Goal: Check status: Check status

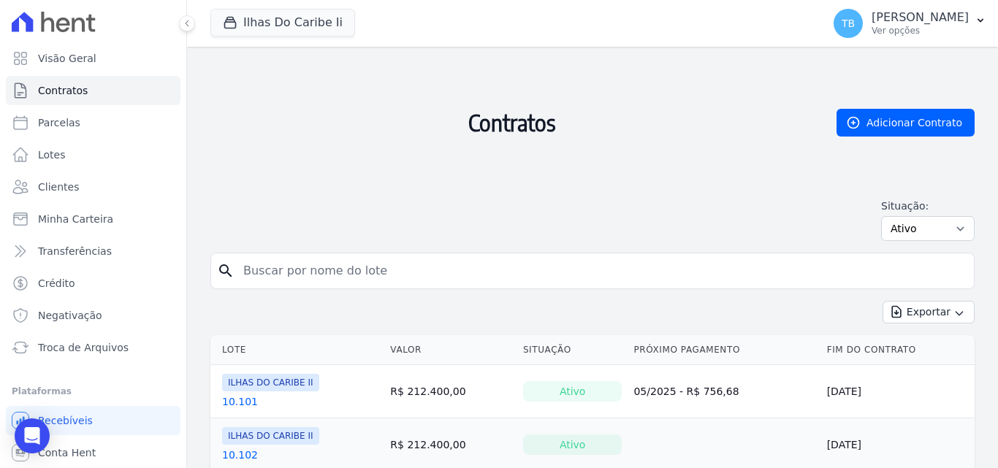
click at [274, 269] on input "search" at bounding box center [600, 270] width 733 height 29
click at [264, 274] on input "search" at bounding box center [600, 270] width 733 height 29
type input "0"
type input "9.203"
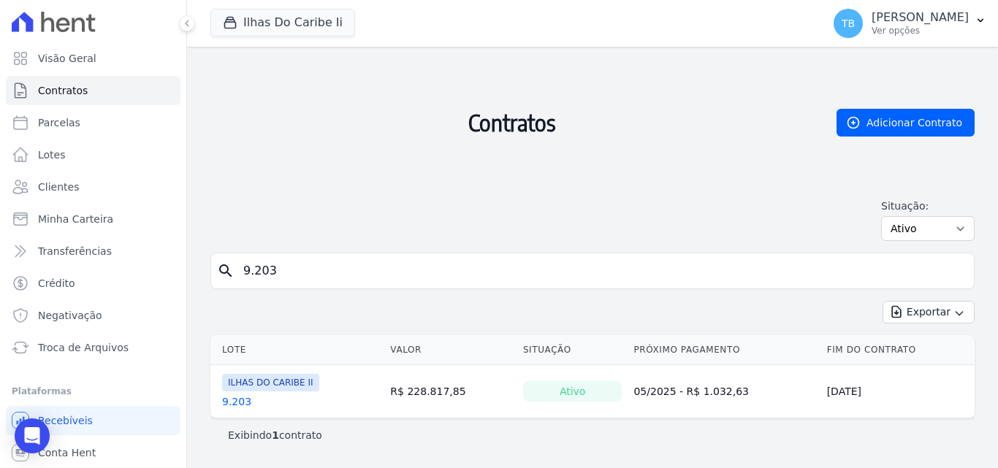
click at [236, 401] on link "9.203" at bounding box center [236, 401] width 29 height 15
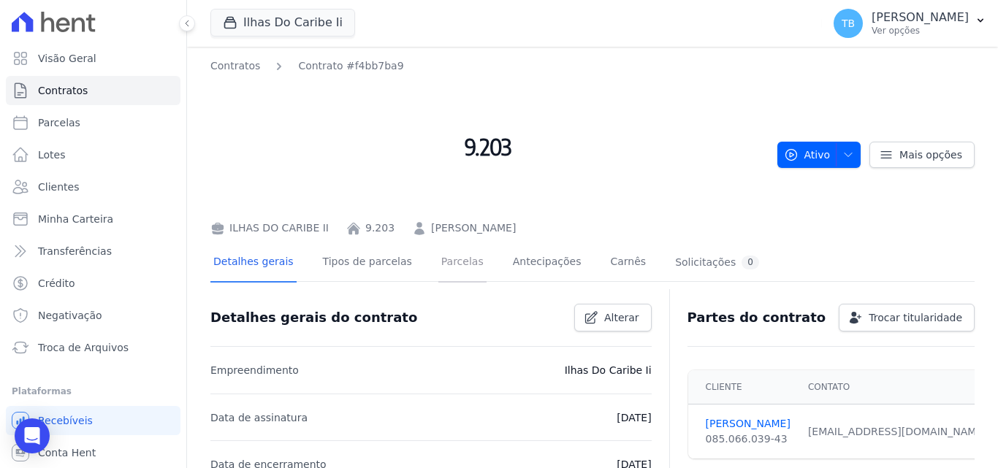
click at [438, 259] on link "Parcelas" at bounding box center [462, 263] width 48 height 39
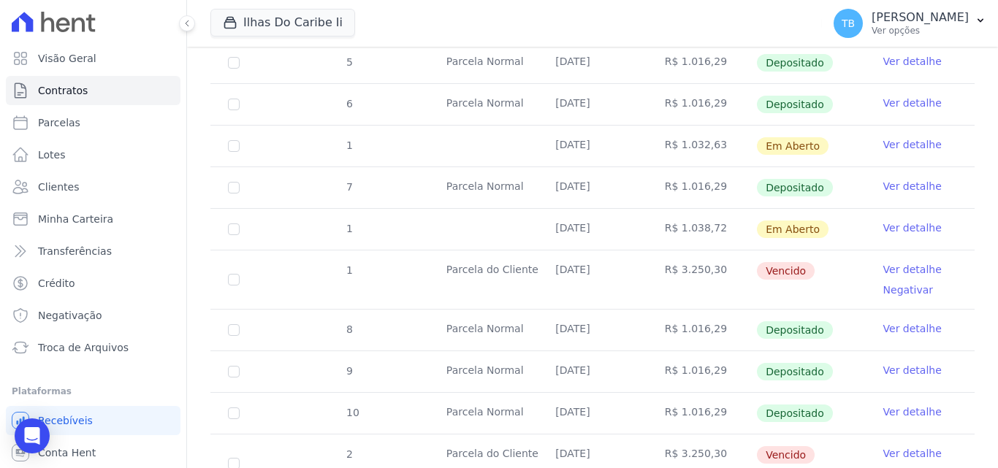
scroll to position [824, 0]
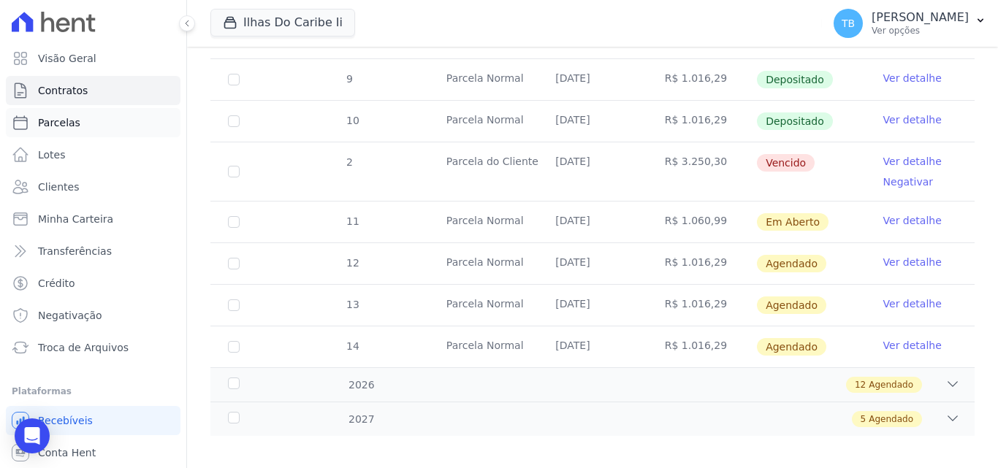
click at [49, 128] on span "Parcelas" at bounding box center [59, 122] width 42 height 15
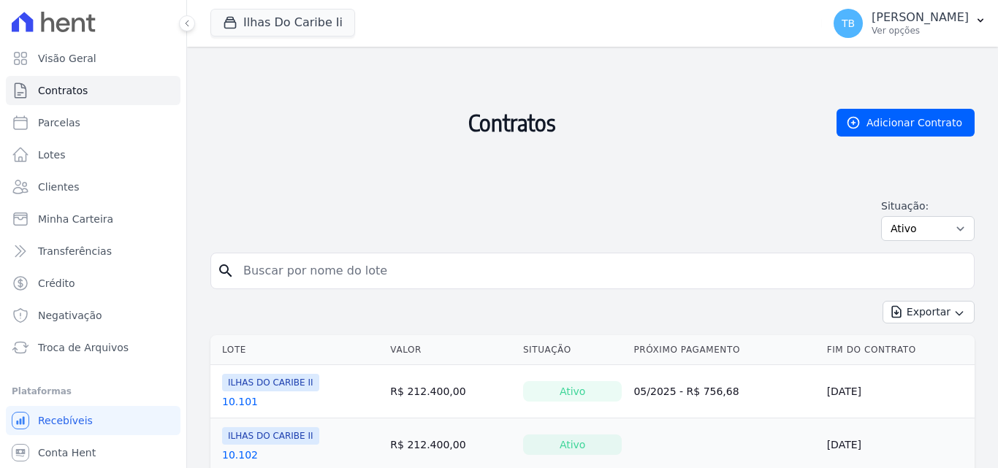
click at [272, 269] on input "search" at bounding box center [600, 270] width 733 height 29
click at [299, 270] on input "search" at bounding box center [600, 270] width 733 height 29
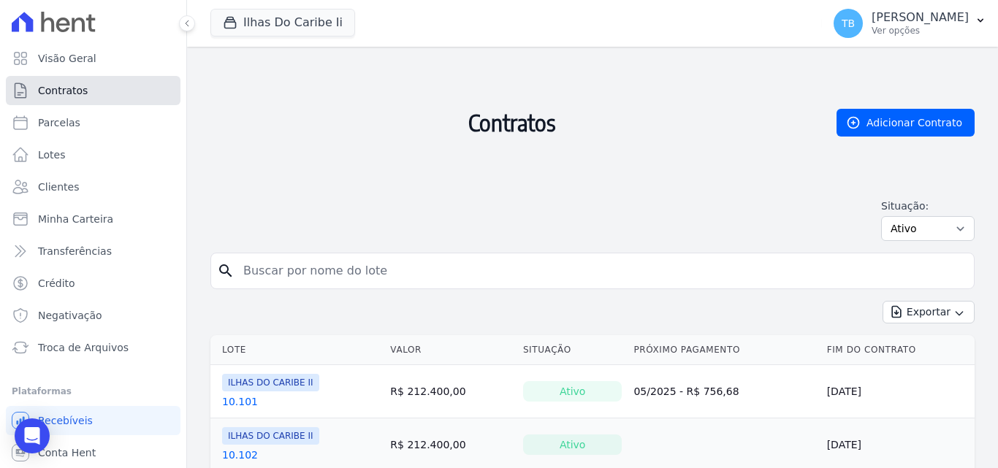
click at [59, 82] on link "Contratos" at bounding box center [93, 90] width 175 height 29
click at [315, 236] on div "Situação: Ativo Todos Pausado Distratado Rascunho Expirado Encerrado" at bounding box center [592, 220] width 764 height 42
click at [286, 264] on input "search" at bounding box center [600, 270] width 733 height 29
click at [485, 196] on div "Contratos Adicionar Contrato Situação: Ativo Todos Pausado Distratado Rascunho …" at bounding box center [592, 155] width 764 height 194
drag, startPoint x: 310, startPoint y: 283, endPoint x: 315, endPoint y: 261, distance: 23.2
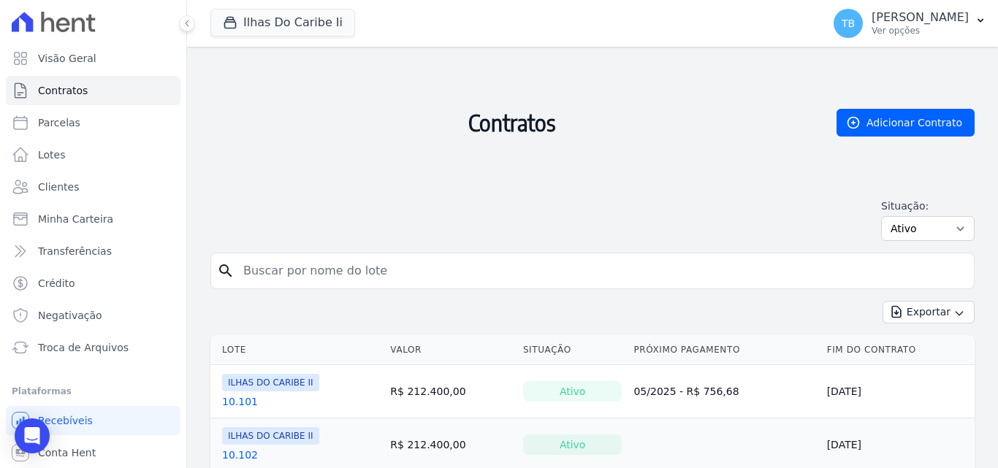
click at [310, 282] on input "search" at bounding box center [600, 270] width 733 height 29
click at [323, 226] on div "Situação: Ativo Todos Pausado Distratado Rascunho Expirado Encerrado" at bounding box center [592, 220] width 764 height 42
click at [253, 274] on input "search" at bounding box center [600, 270] width 733 height 29
click at [272, 310] on div "Exportar Exportar PDF Exportar CSV Exportar Fichas" at bounding box center [592, 318] width 764 height 34
drag, startPoint x: 431, startPoint y: 204, endPoint x: 427, endPoint y: 211, distance: 8.5
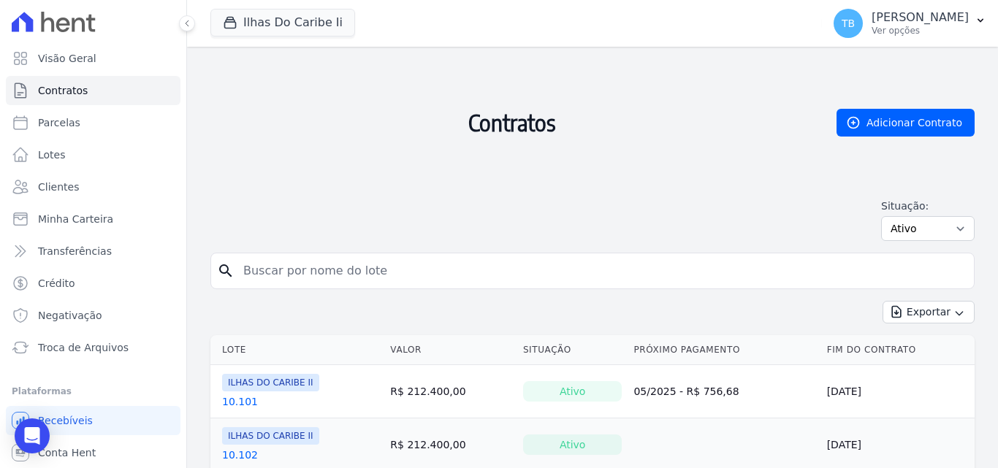
click at [432, 202] on div "Situação: Ativo Todos Pausado Distratado Rascunho Expirado Encerrado" at bounding box center [592, 220] width 764 height 42
click at [388, 268] on input "search" at bounding box center [600, 270] width 733 height 29
click at [85, 88] on link "Contratos" at bounding box center [93, 90] width 175 height 29
click at [318, 183] on h2 "Contratos" at bounding box center [511, 122] width 603 height 129
click at [339, 269] on input "search" at bounding box center [600, 270] width 733 height 29
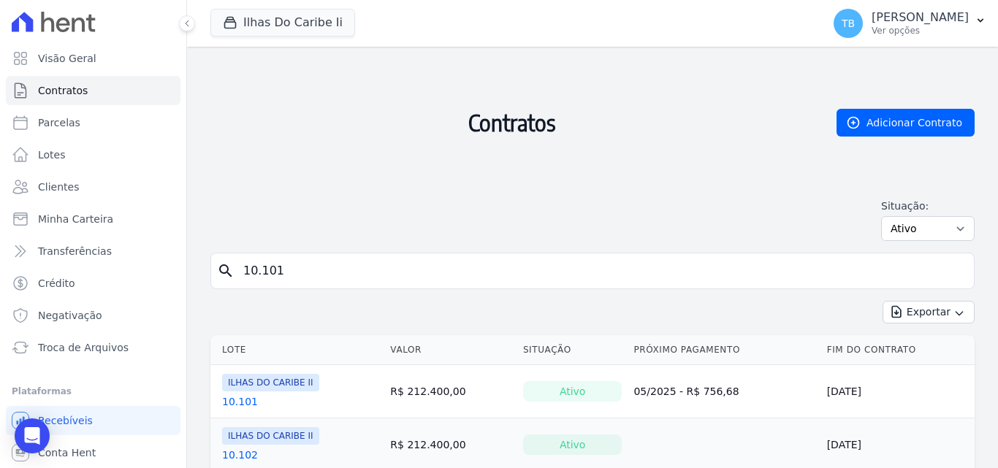
type input "10.101"
click at [237, 399] on link "10.101" at bounding box center [240, 401] width 36 height 15
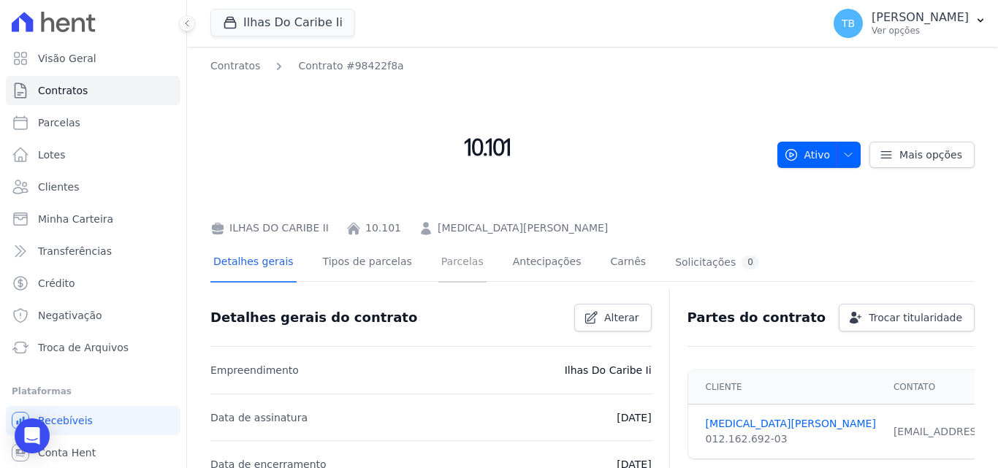
click at [438, 254] on link "Parcelas" at bounding box center [462, 263] width 48 height 39
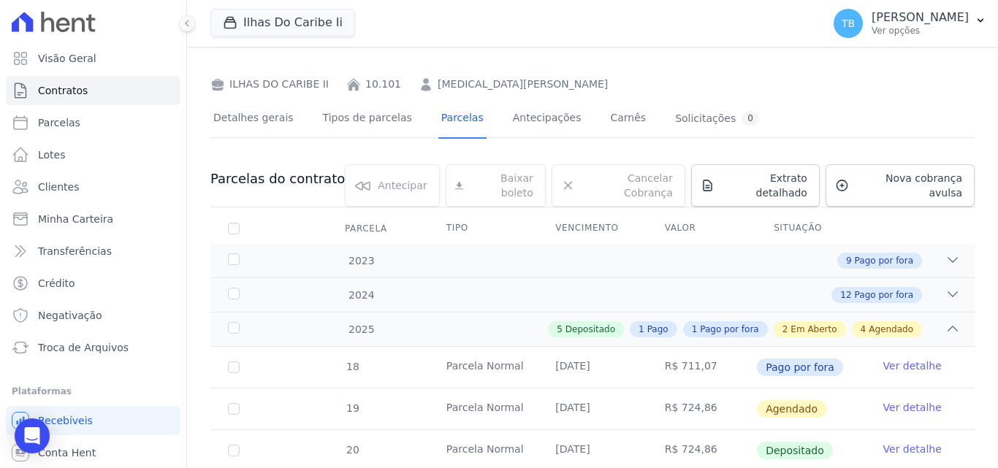
scroll to position [146, 0]
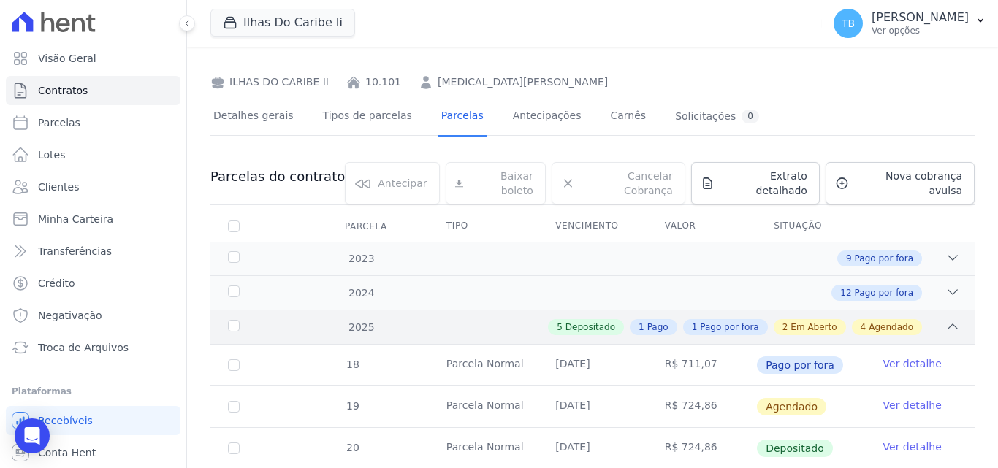
click at [396, 319] on div "5 Depositado 1 Pago 1 Pago por fora 2 Em Aberto 4 Agendado" at bounding box center [629, 327] width 660 height 16
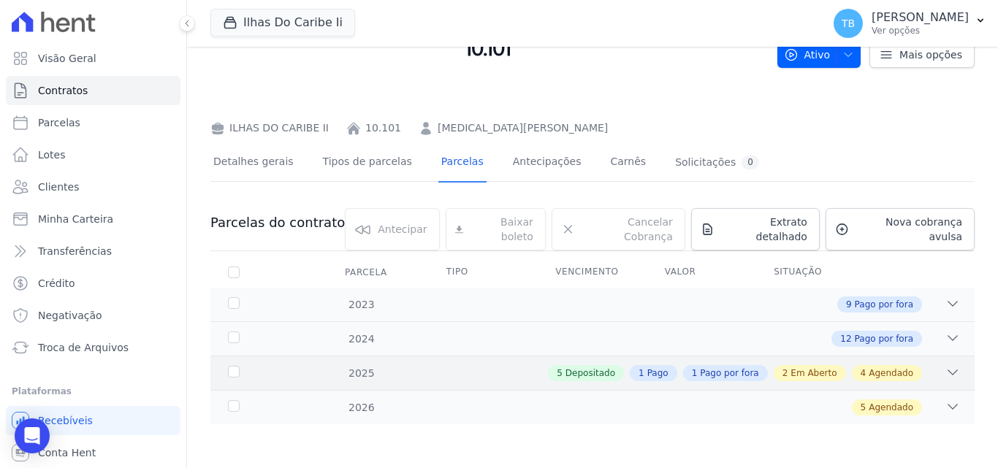
scroll to position [88, 0]
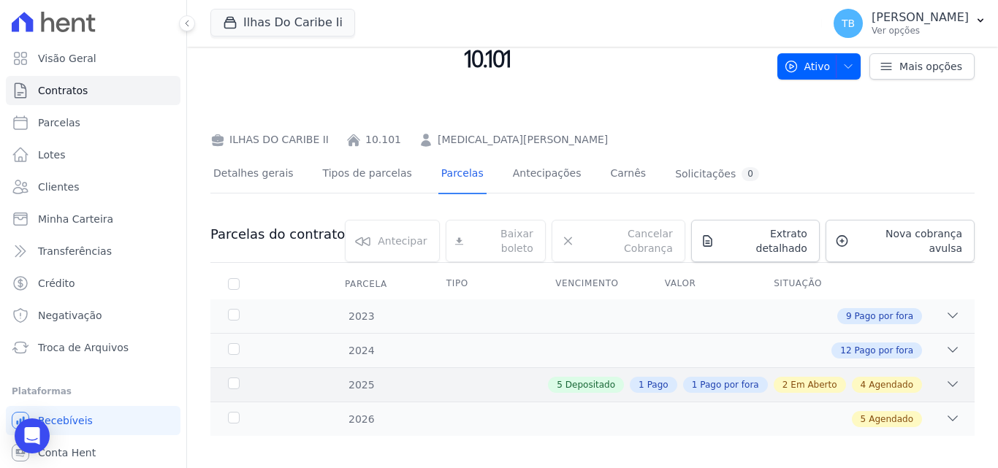
click at [417, 377] on div "5 Depositado 1 Pago 1 Pago por fora 2 Em Aberto 4 Agendado" at bounding box center [629, 385] width 660 height 16
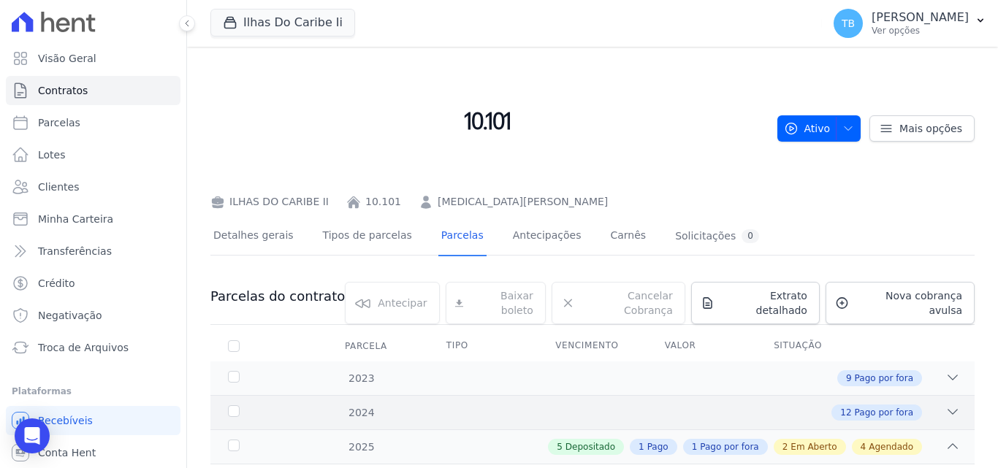
scroll to position [0, 0]
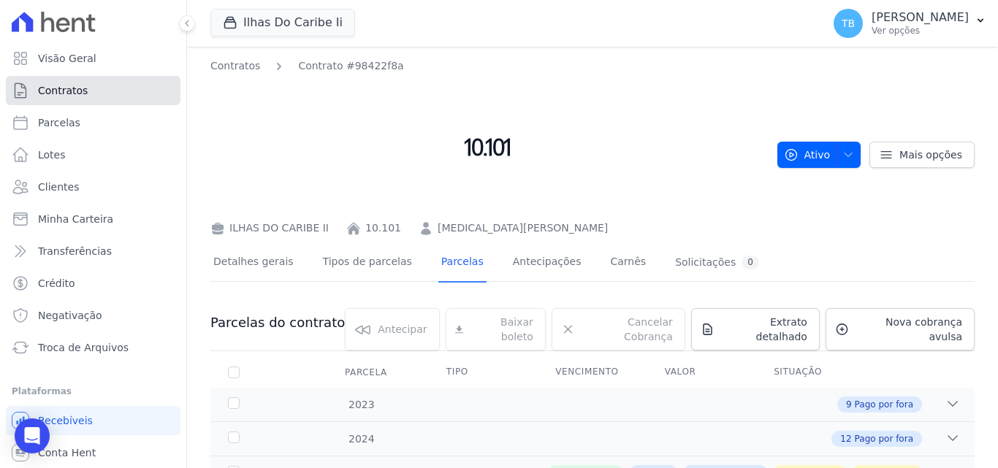
click at [79, 90] on span "Contratos" at bounding box center [63, 90] width 50 height 15
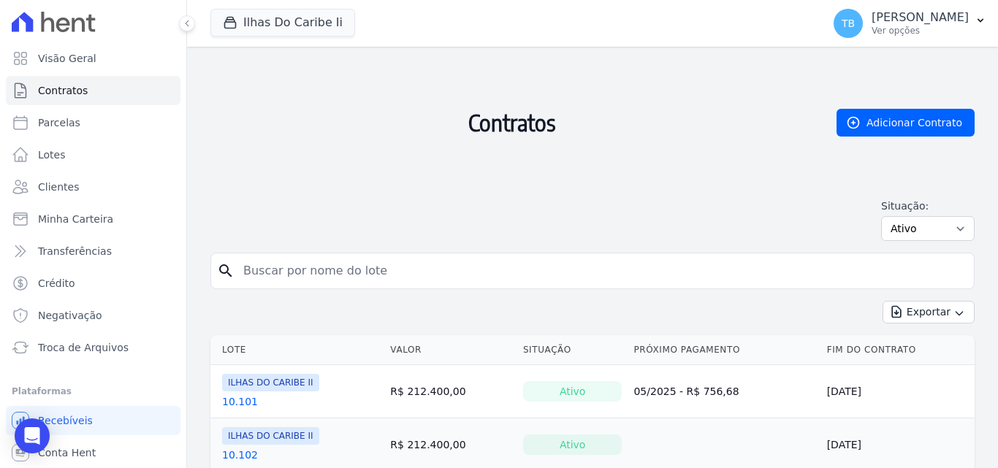
click at [300, 269] on input "search" at bounding box center [600, 270] width 733 height 29
type input "0"
click at [265, 269] on input "5.3301" at bounding box center [600, 270] width 733 height 29
type input "5.301"
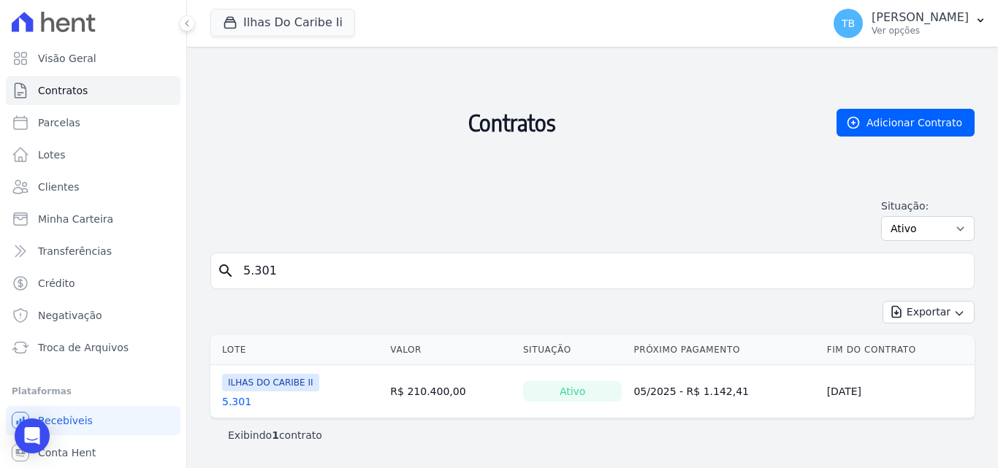
click at [222, 403] on link "5.301" at bounding box center [236, 401] width 29 height 15
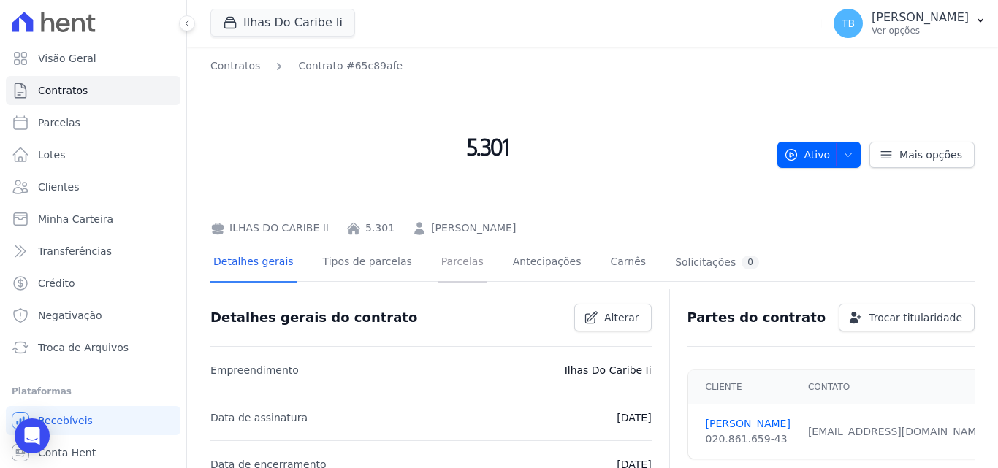
click at [440, 259] on link "Parcelas" at bounding box center [462, 263] width 48 height 39
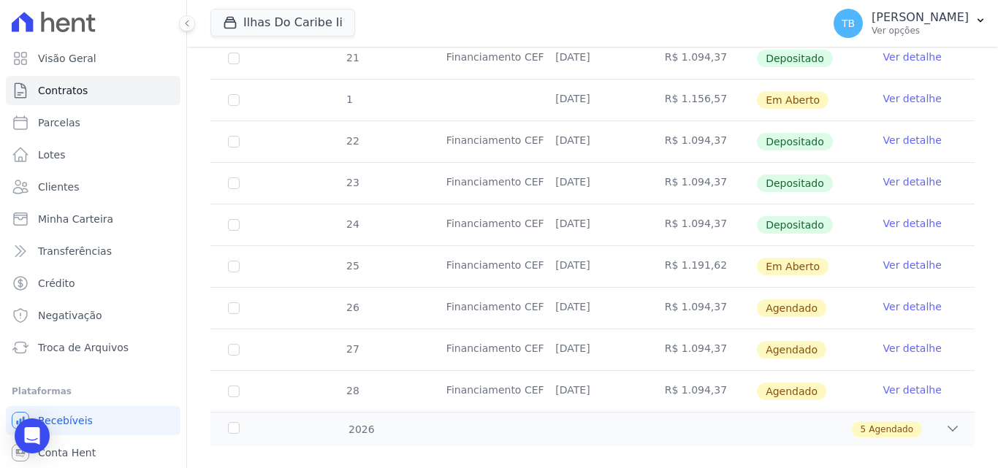
scroll to position [671, 0]
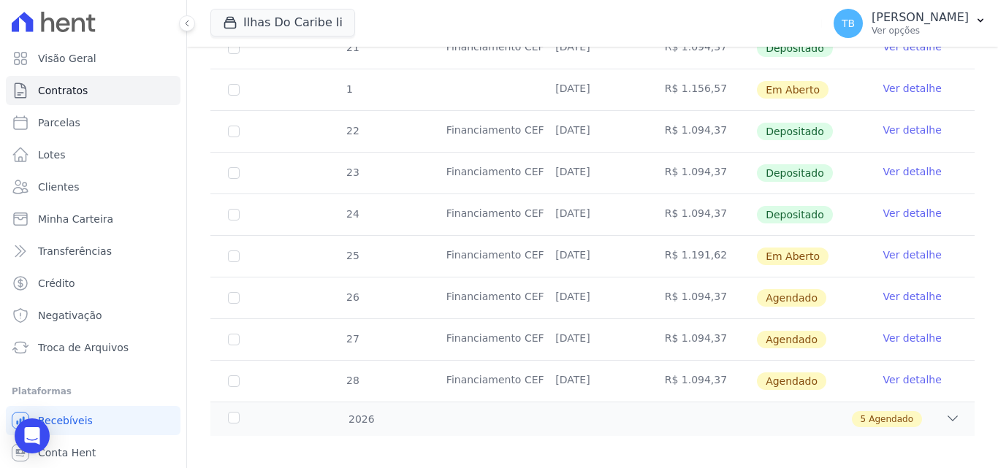
click at [914, 248] on link "Ver detalhe" at bounding box center [912, 255] width 58 height 15
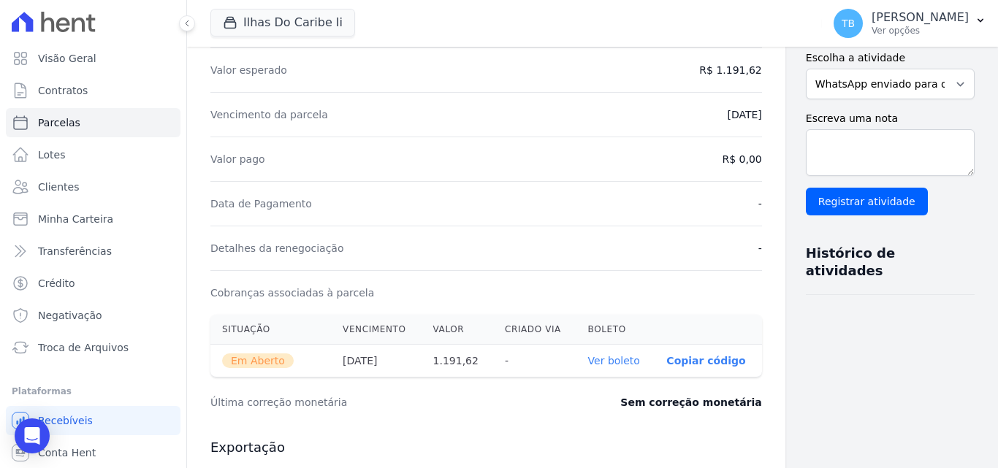
scroll to position [438, 0]
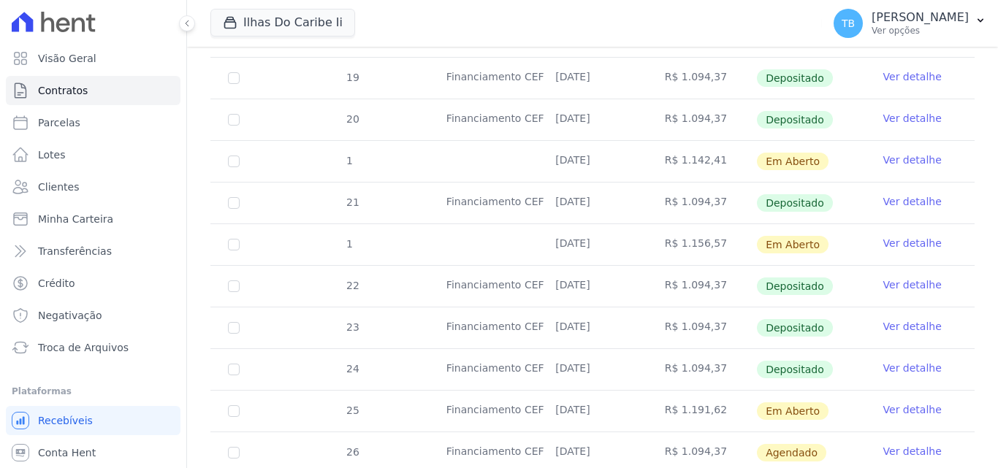
scroll to position [657, 0]
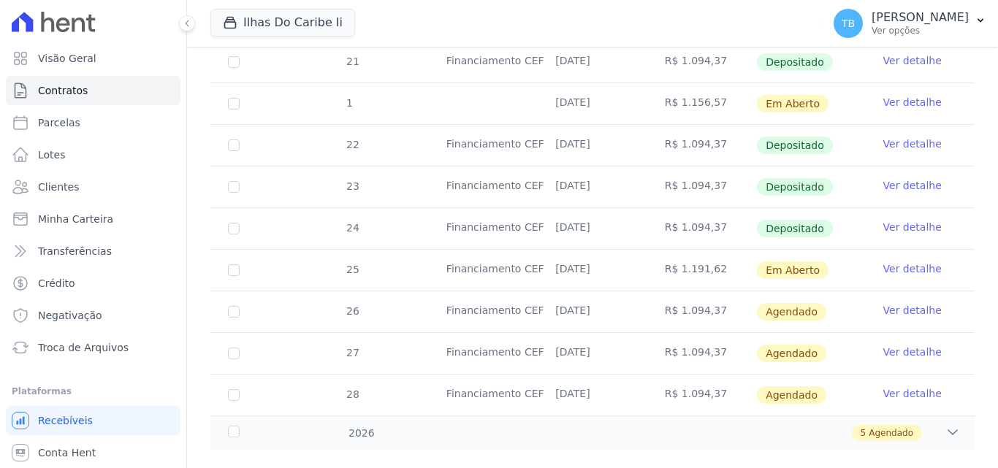
click at [891, 220] on link "Ver detalhe" at bounding box center [912, 227] width 58 height 15
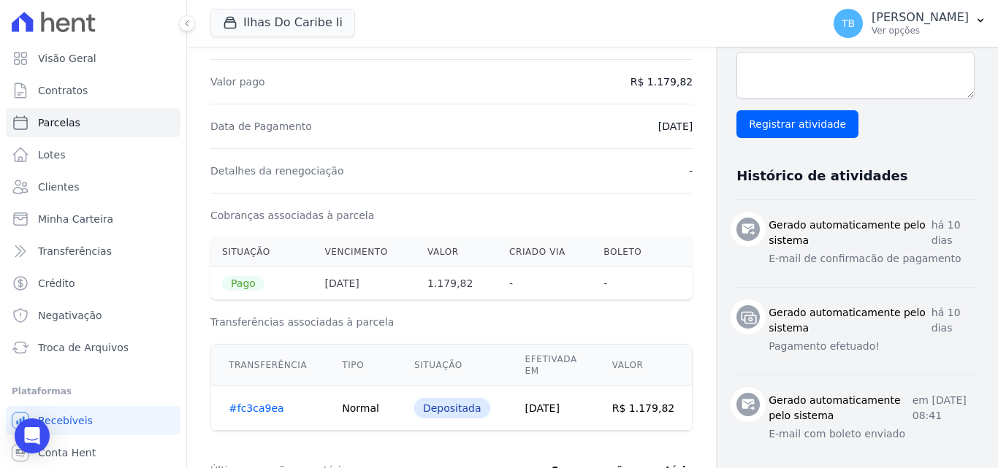
scroll to position [584, 0]
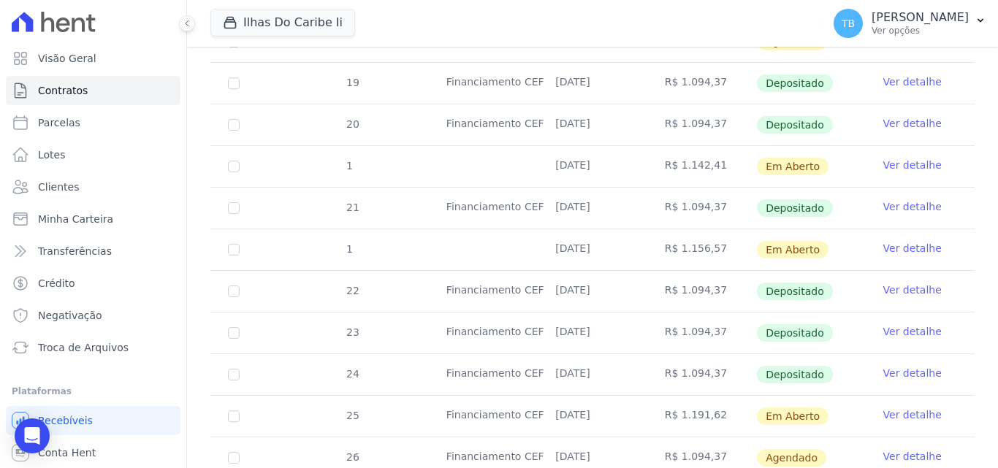
scroll to position [671, 0]
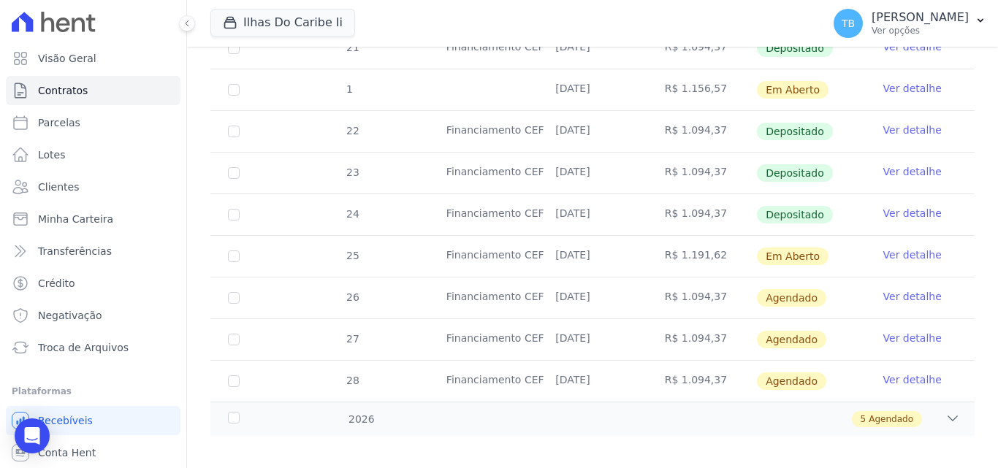
click at [872, 240] on td "Ver detalhe" at bounding box center [919, 256] width 109 height 41
click at [889, 248] on link "Ver detalhe" at bounding box center [912, 255] width 58 height 15
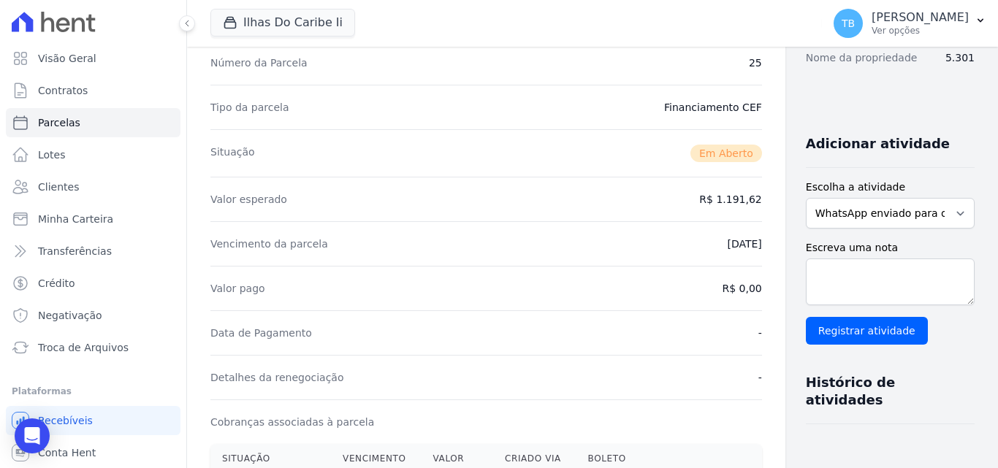
scroll to position [438, 0]
